Goal: Task Accomplishment & Management: Use online tool/utility

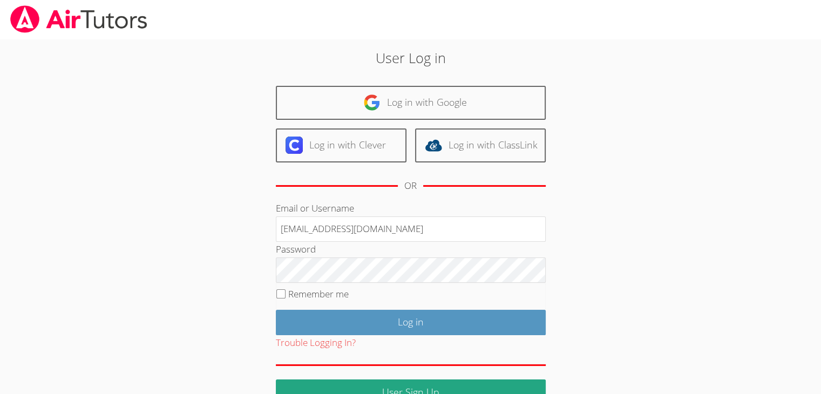
type input "info@pace-tutoring.com"
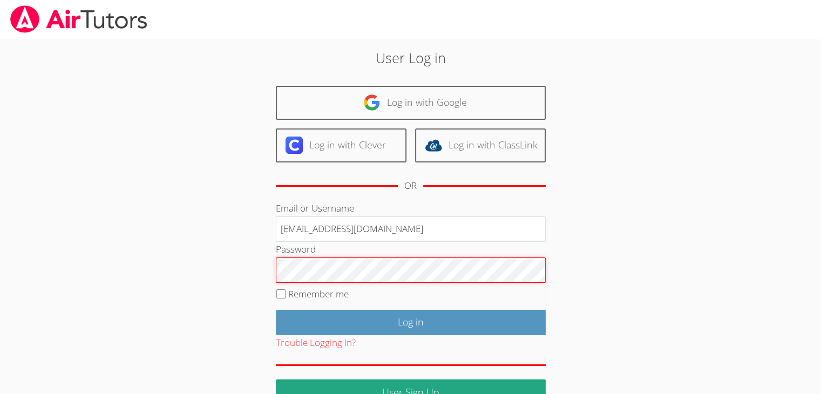
click at [276, 310] on input "Log in" at bounding box center [411, 322] width 270 height 25
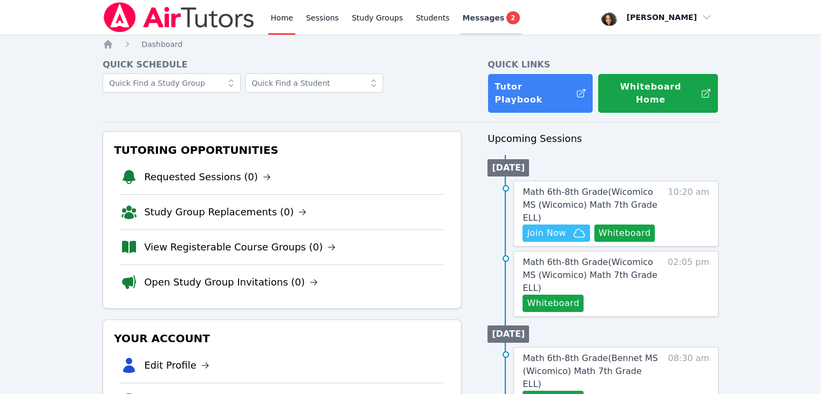
click at [478, 20] on span "Messages" at bounding box center [484, 17] width 42 height 11
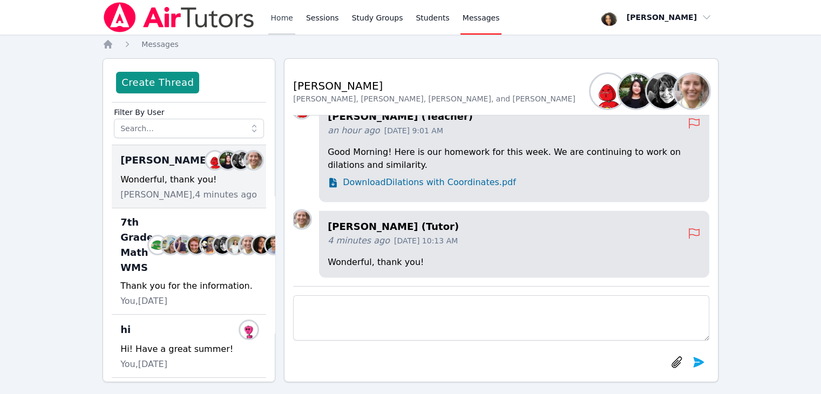
click at [288, 19] on link "Home" at bounding box center [281, 17] width 26 height 35
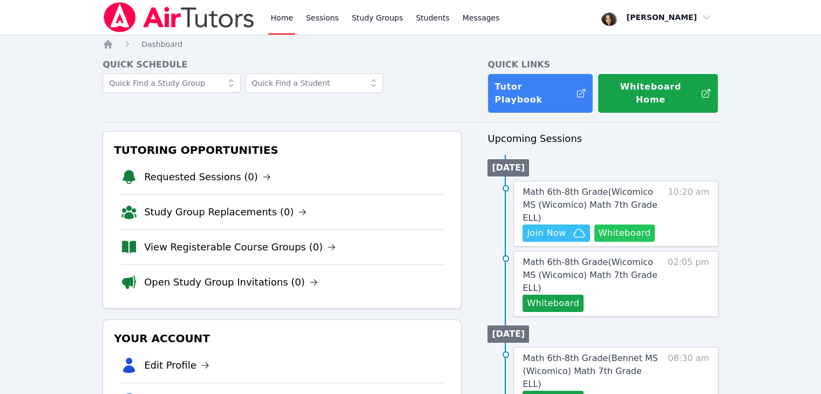
click at [617, 225] on button "Whiteboard" at bounding box center [624, 233] width 61 height 17
click at [561, 225] on button "Join Now" at bounding box center [555, 233] width 67 height 17
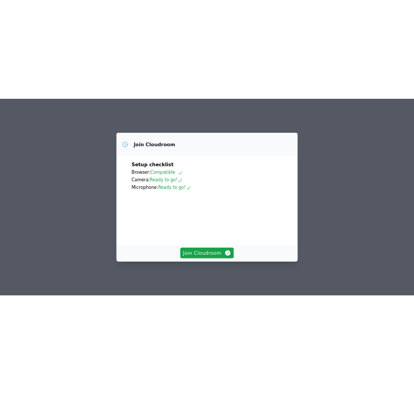
scroll to position [67, 0]
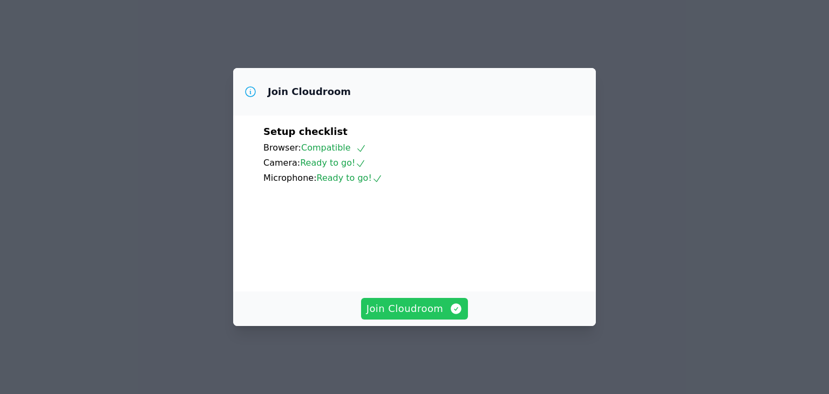
click at [404, 314] on span "Join Cloudroom" at bounding box center [414, 308] width 97 height 15
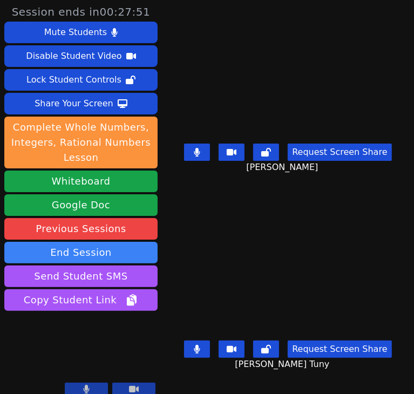
scroll to position [10, 0]
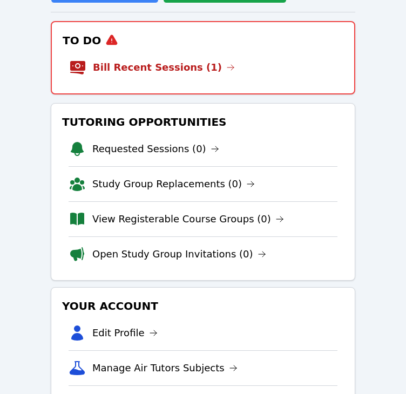
scroll to position [151, 0]
click at [151, 66] on link "Bill Recent Sessions (1)" at bounding box center [164, 67] width 142 height 15
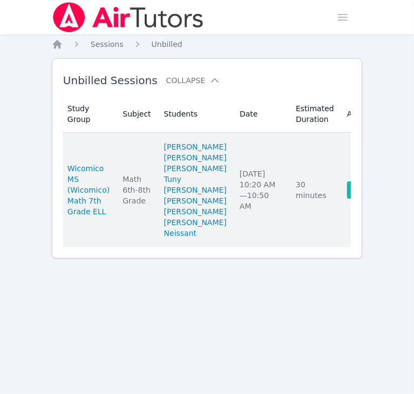
click at [347, 199] on link "Complete" at bounding box center [373, 189] width 52 height 17
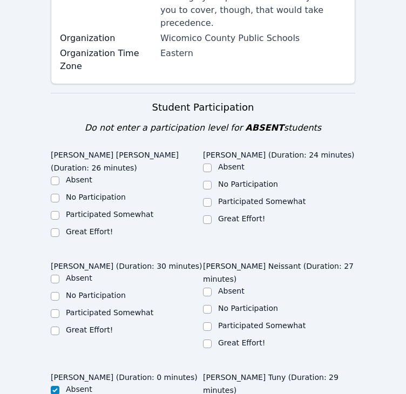
scroll to position [304, 0]
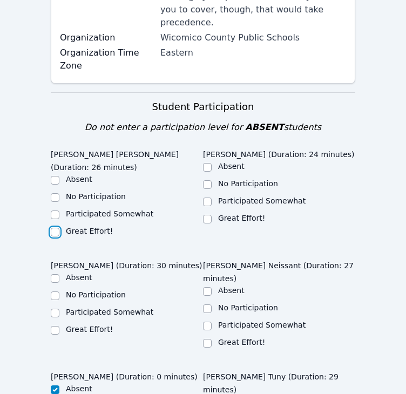
click at [55, 228] on input "Great Effort!" at bounding box center [55, 232] width 9 height 9
checkbox input "true"
click at [209, 215] on input "Great Effort!" at bounding box center [207, 219] width 9 height 9
checkbox input "true"
click at [54, 326] on input "Great Effort!" at bounding box center [55, 330] width 9 height 9
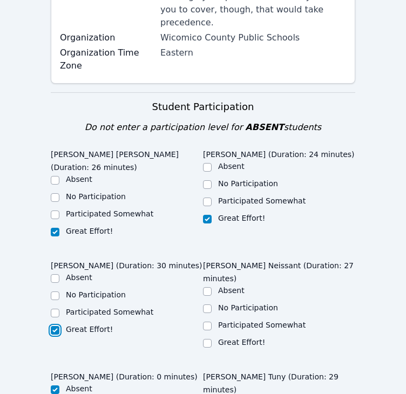
checkbox input "true"
click at [207, 339] on input "Great Effort!" at bounding box center [207, 343] width 9 height 9
checkbox input "true"
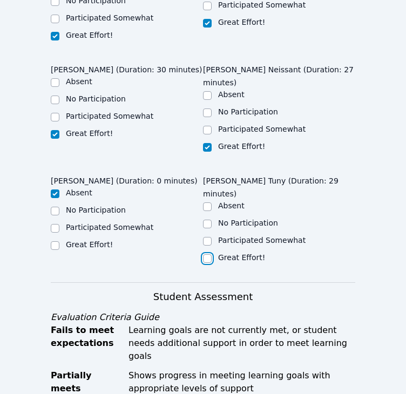
click at [207, 254] on input "Great Effort!" at bounding box center [207, 258] width 9 height 9
checkbox input "true"
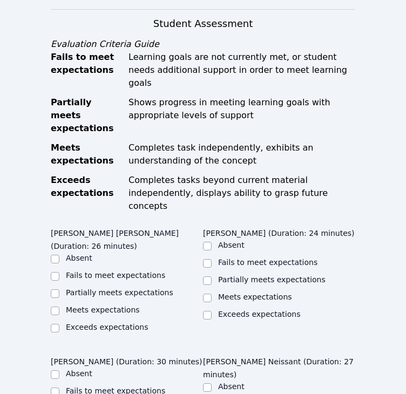
scroll to position [778, 0]
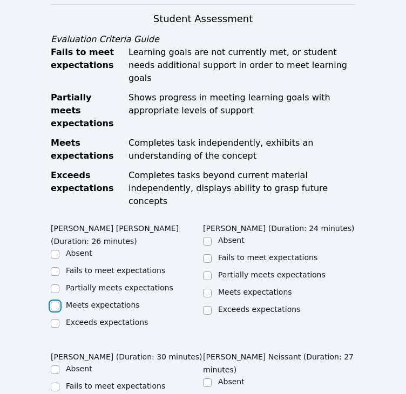
click at [58, 302] on input "Meets expectations" at bounding box center [55, 306] width 9 height 9
checkbox input "true"
click at [204, 289] on input "Meets expectations" at bounding box center [207, 293] width 9 height 9
checkbox input "true"
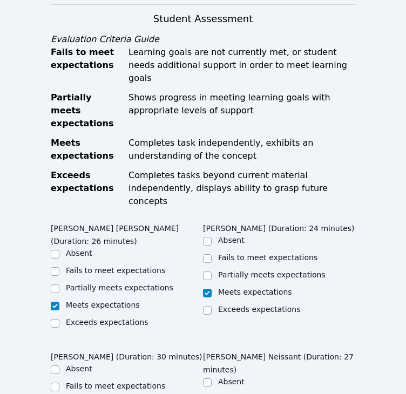
checkbox input "true"
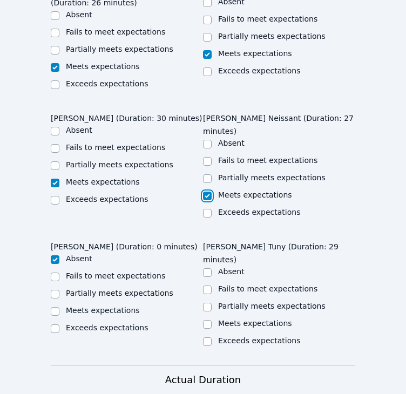
scroll to position [1021, 0]
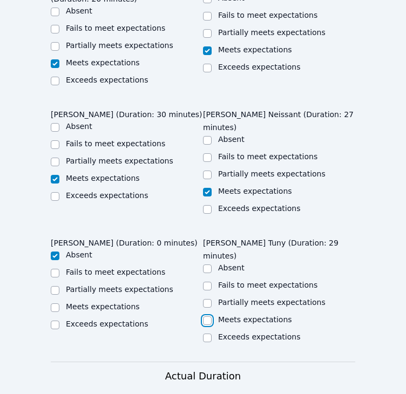
click at [206, 316] on input "Meets expectations" at bounding box center [207, 320] width 9 height 9
checkbox input "true"
click at [207, 299] on input "Partially meets expectations" at bounding box center [207, 303] width 9 height 9
checkbox input "true"
checkbox input "false"
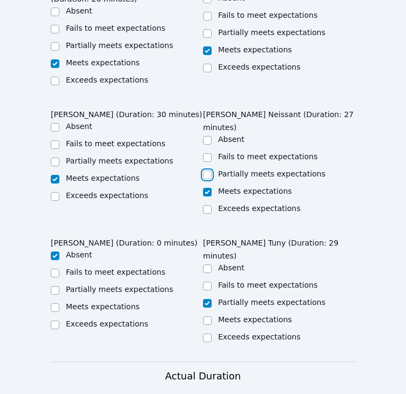
click at [208, 171] on input "Partially meets expectations" at bounding box center [207, 175] width 9 height 9
checkbox input "true"
checkbox input "false"
click at [206, 316] on input "Meets expectations" at bounding box center [207, 320] width 9 height 9
checkbox input "true"
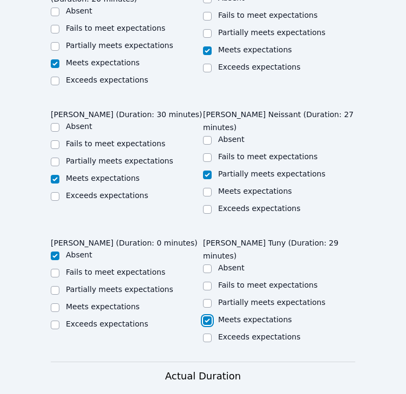
checkbox input "false"
click at [207, 188] on input "Meets expectations" at bounding box center [207, 192] width 9 height 9
checkbox input "true"
checkbox input "false"
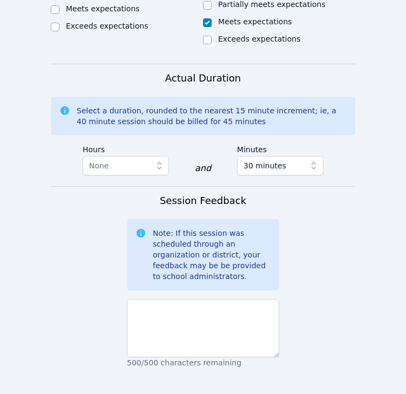
scroll to position [1390, 0]
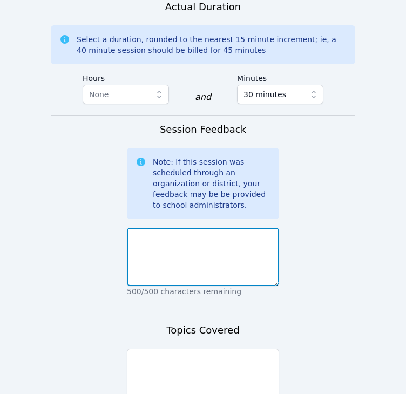
click at [231, 228] on textarea at bounding box center [203, 257] width 152 height 58
type textarea "They did a great job participating."
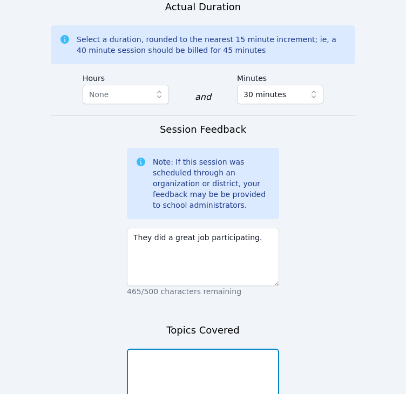
type textarea "T"
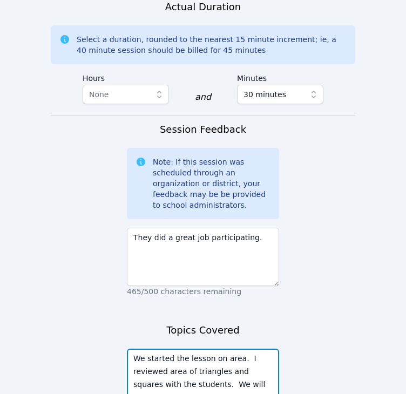
scroll to position [8, 0]
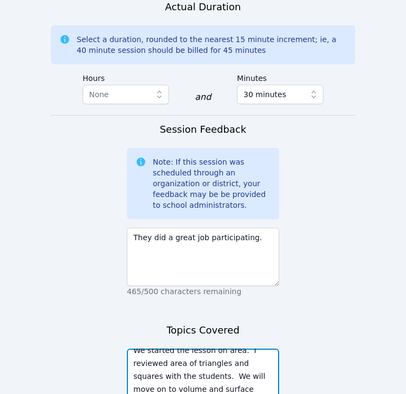
type textarea "We started the lesson on area. I reviewed area of triangles and squares with th…"
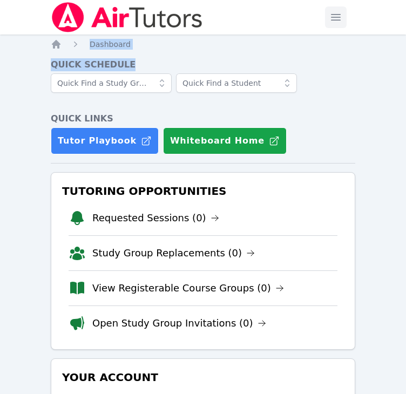
drag, startPoint x: 336, startPoint y: 70, endPoint x: 339, endPoint y: 23, distance: 46.5
click at [339, 23] on span "button" at bounding box center [336, 17] width 24 height 24
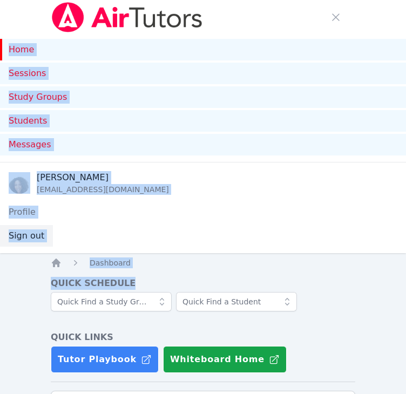
click at [34, 241] on button "Sign out" at bounding box center [26, 236] width 53 height 22
